Goal: Transaction & Acquisition: Purchase product/service

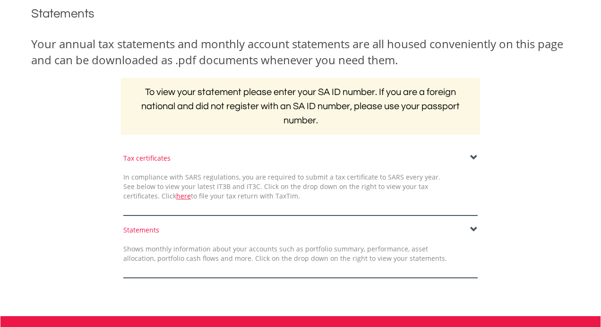
scroll to position [125, 0]
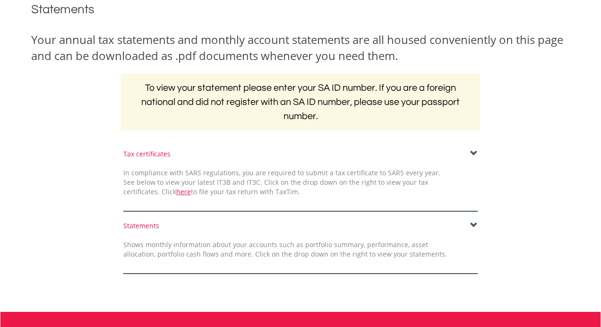
click at [475, 153] on span at bounding box center [474, 154] width 8 height 8
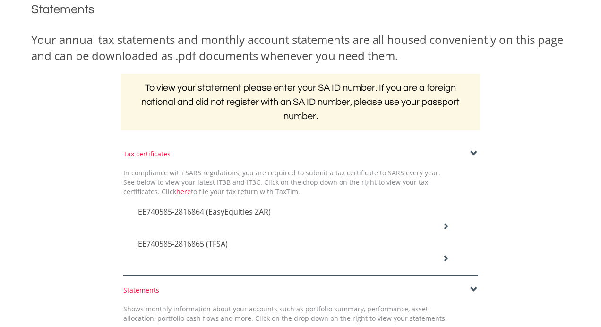
click at [447, 225] on icon at bounding box center [445, 226] width 7 height 7
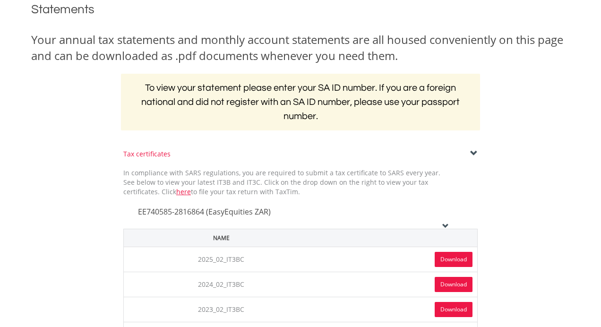
click at [455, 259] on link "Download" at bounding box center [454, 259] width 38 height 15
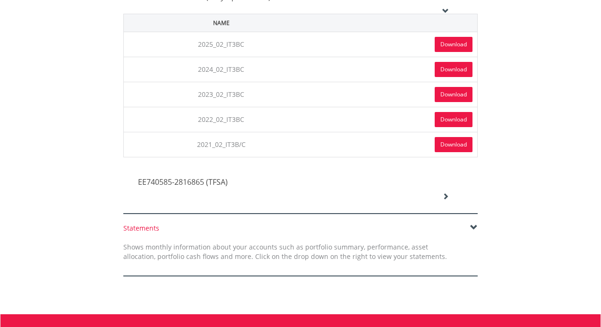
scroll to position [337, 0]
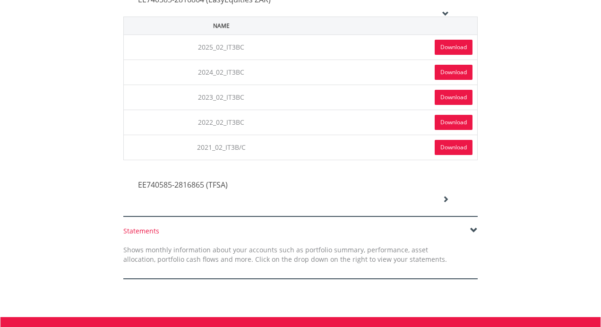
click at [446, 13] on icon at bounding box center [445, 13] width 7 height 7
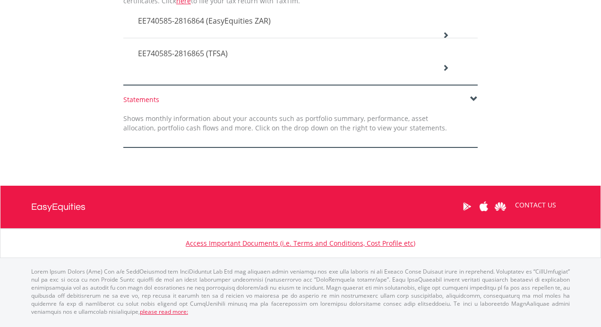
scroll to position [310, 0]
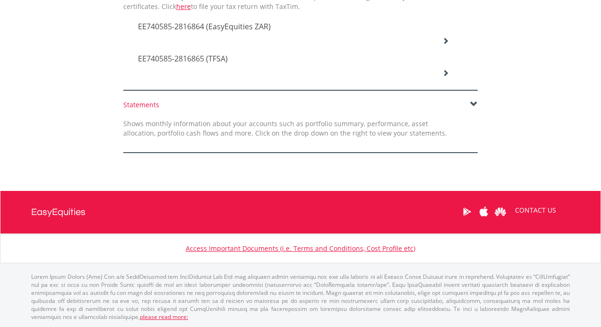
click at [446, 73] on icon at bounding box center [445, 72] width 7 height 7
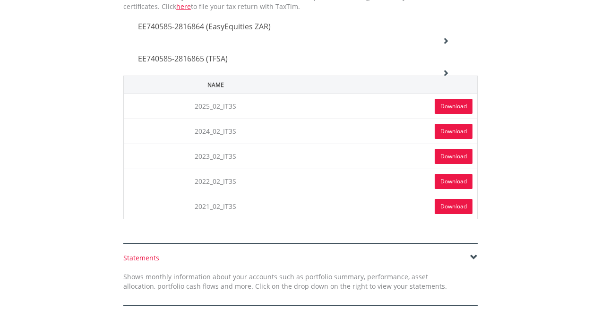
scroll to position [337, 0]
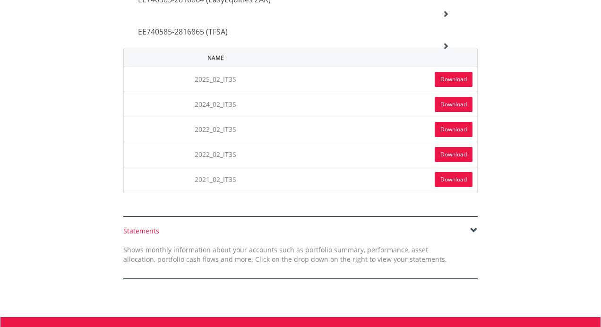
click at [460, 80] on link "Download" at bounding box center [454, 79] width 38 height 15
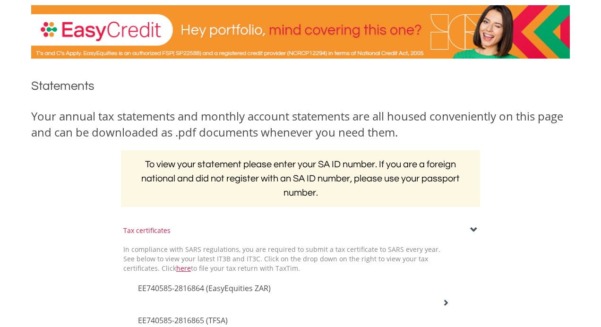
scroll to position [0, 0]
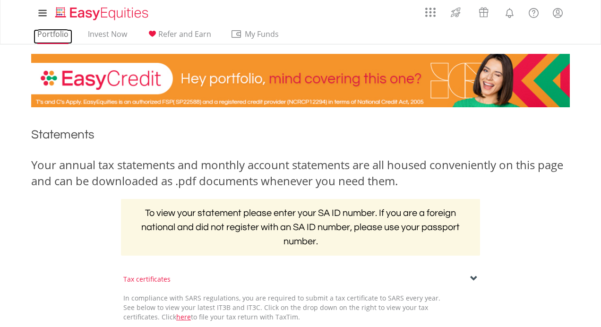
click at [57, 37] on link "Portfolio" at bounding box center [53, 36] width 39 height 15
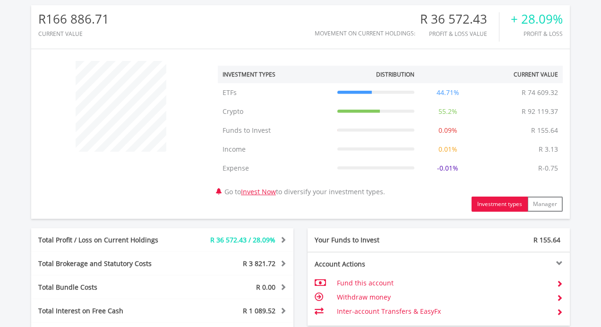
scroll to position [408, 0]
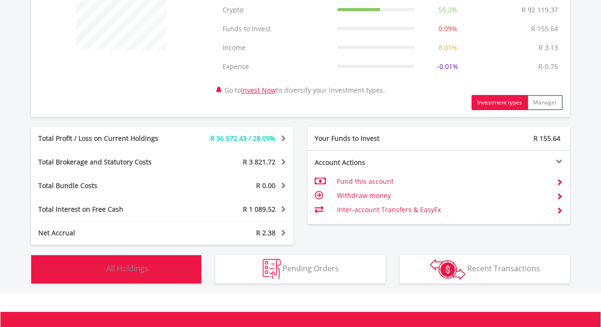
click at [150, 267] on button "Holdings All Holdings" at bounding box center [116, 269] width 170 height 28
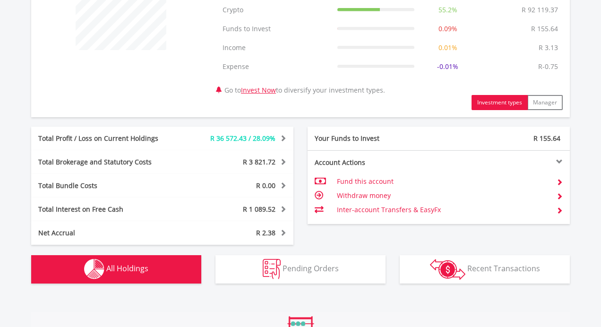
scroll to position [719, 0]
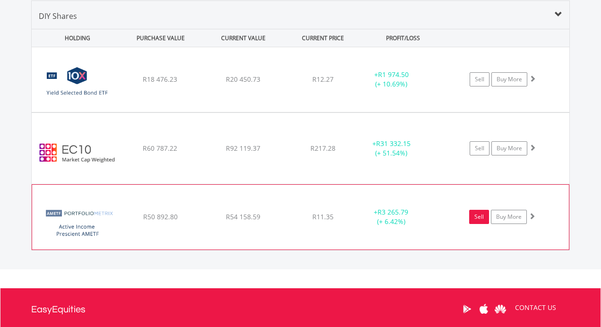
click at [480, 219] on link "Sell" at bounding box center [479, 217] width 20 height 14
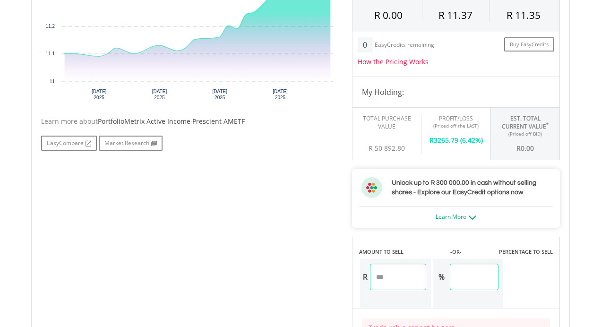
scroll to position [370, 0]
click at [394, 276] on input "number" at bounding box center [398, 276] width 56 height 26
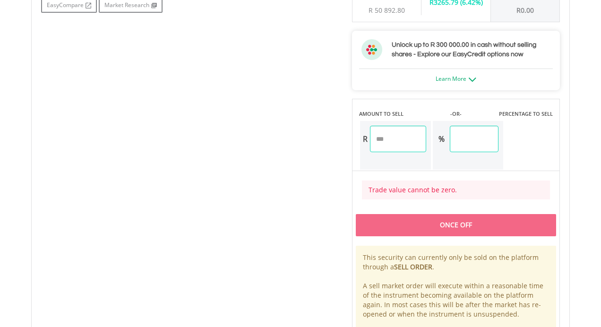
scroll to position [512, 0]
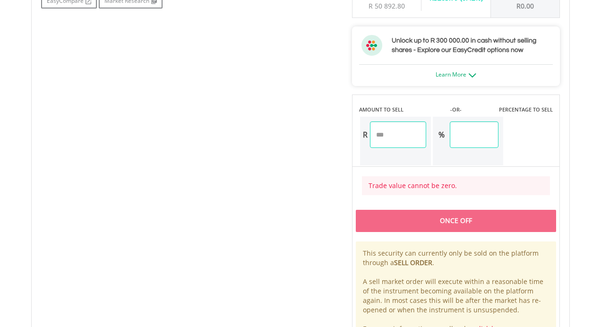
type input "*****"
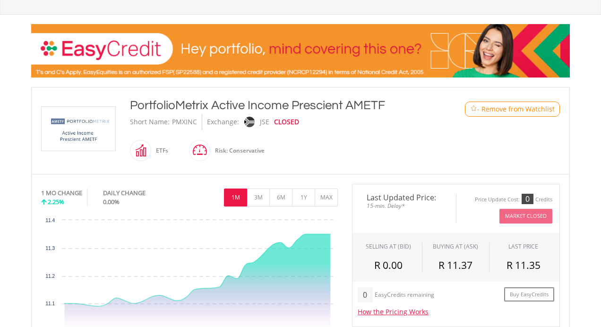
scroll to position [0, 0]
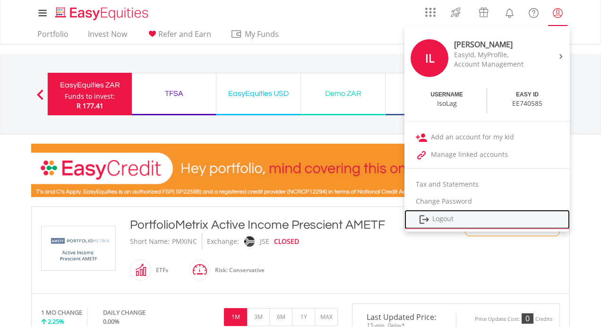
click at [447, 221] on link "Logout" at bounding box center [487, 219] width 165 height 19
